Goal: Entertainment & Leisure: Consume media (video, audio)

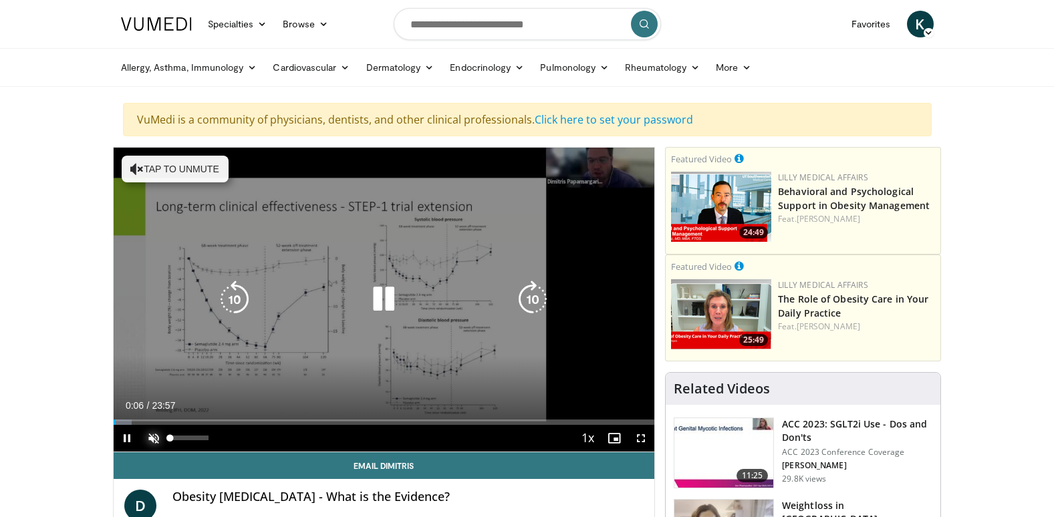
click at [148, 438] on span "Video Player" at bounding box center [153, 438] width 27 height 27
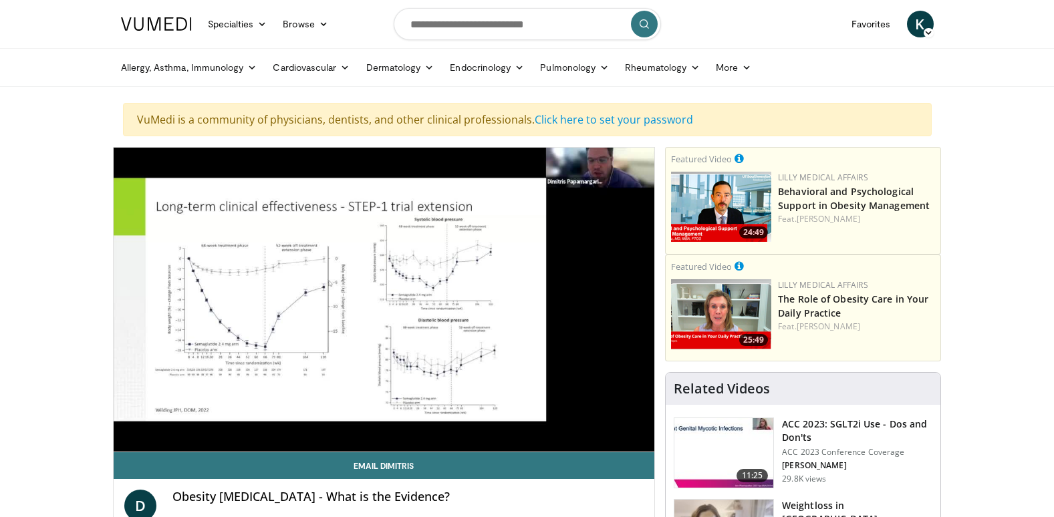
click at [383, 297] on div "10 seconds Tap to unmute" at bounding box center [384, 300] width 541 height 304
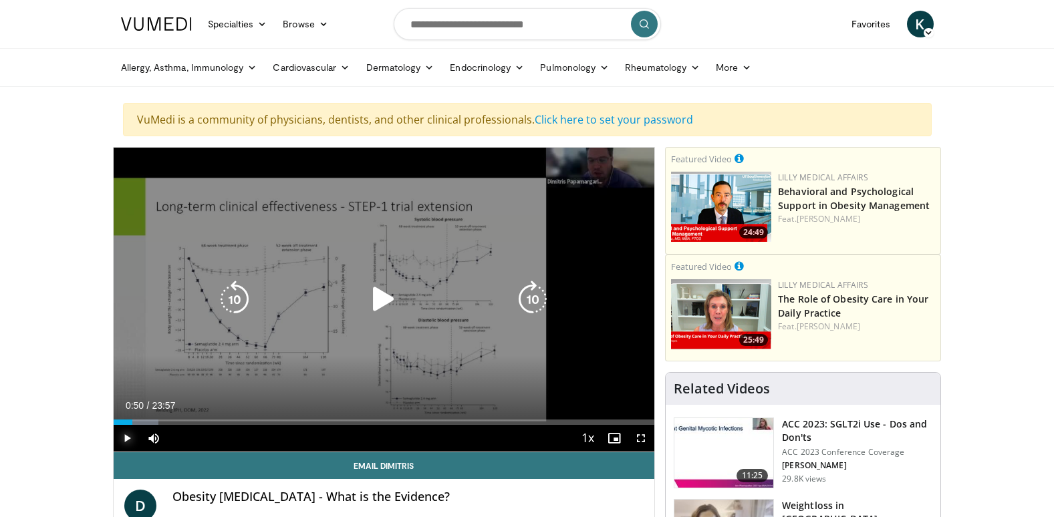
drag, startPoint x: 127, startPoint y: 437, endPoint x: 139, endPoint y: 437, distance: 12.0
click at [127, 437] on span "Video Player" at bounding box center [127, 438] width 27 height 27
click at [389, 298] on icon "Video Player" at bounding box center [383, 299] width 37 height 37
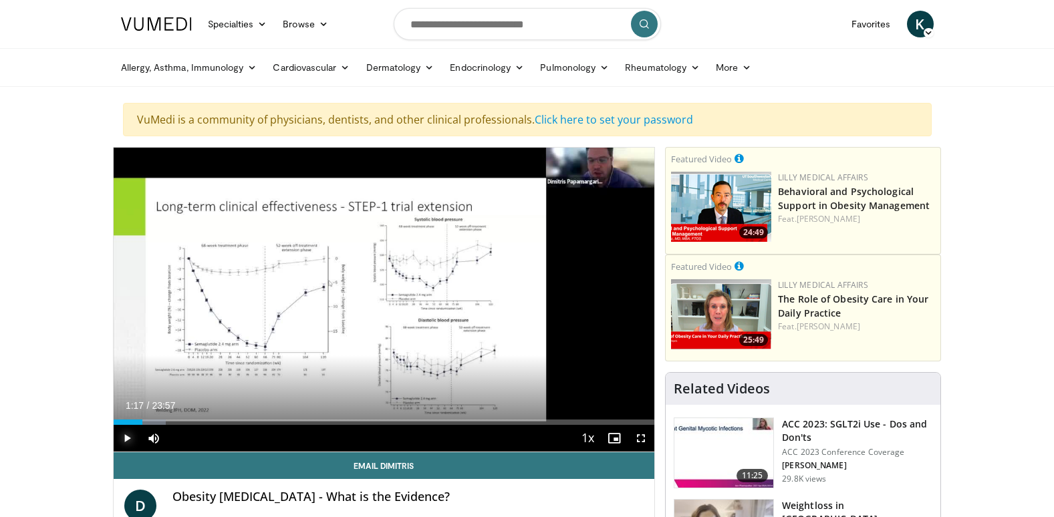
click at [127, 438] on span "Video Player" at bounding box center [127, 438] width 27 height 27
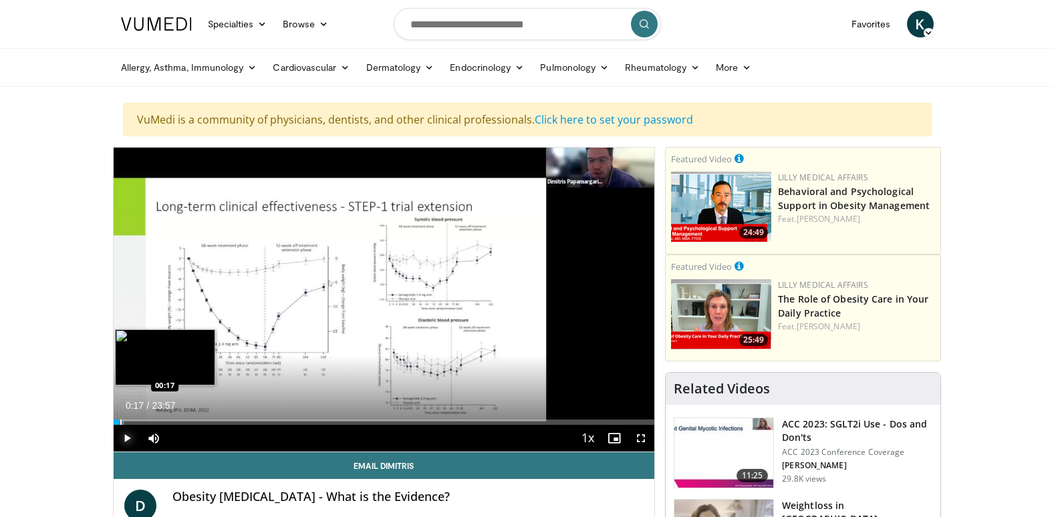
drag, startPoint x: 143, startPoint y: 420, endPoint x: 119, endPoint y: 420, distance: 24.1
click at [120, 420] on div "Progress Bar" at bounding box center [120, 422] width 1 height 5
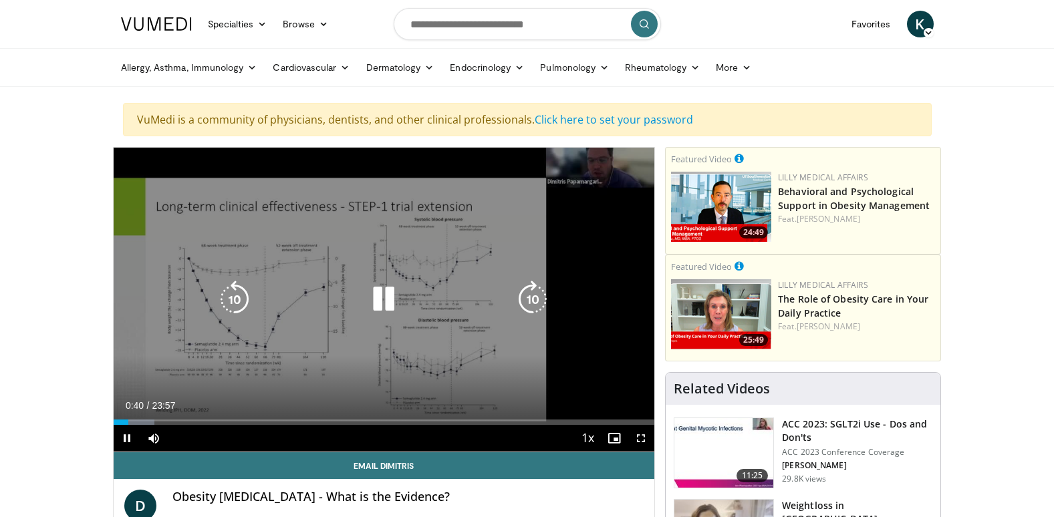
click at [389, 295] on icon "Video Player" at bounding box center [383, 299] width 37 height 37
